Goal: Check status: Check status

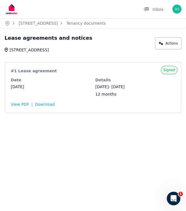
click at [6, 50] on icon at bounding box center [6, 50] width 3 height 5
click at [6, 48] on icon at bounding box center [6, 50] width 3 height 5
click at [7, 24] on icon "Breadcrumb" at bounding box center [8, 23] width 6 height 6
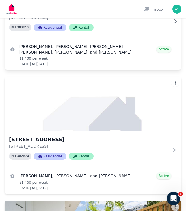
scroll to position [109, 0]
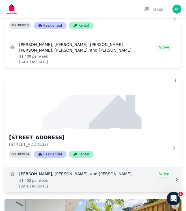
click at [53, 174] on link "View details for Lily Darwin, Abigail Roberts, and Emily Boag" at bounding box center [93, 179] width 177 height 25
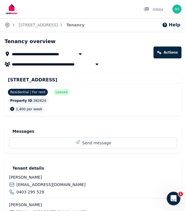
click at [7, 25] on icon "Breadcrumb" at bounding box center [8, 25] width 6 height 6
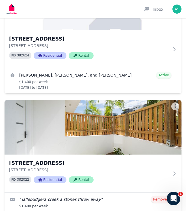
scroll to position [216, 0]
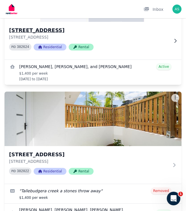
click at [56, 31] on h3 "[STREET_ADDRESS]" at bounding box center [89, 30] width 160 height 8
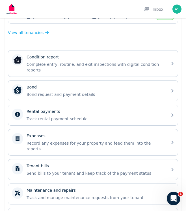
scroll to position [146, 0]
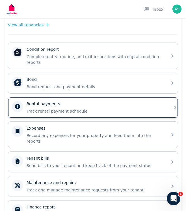
click at [54, 101] on div "Rental payments Track rental payment schedule" at bounding box center [96, 107] width 138 height 13
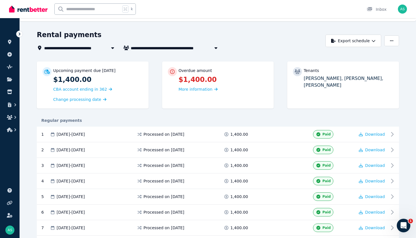
scroll to position [12, 0]
